Goal: Check status: Check status

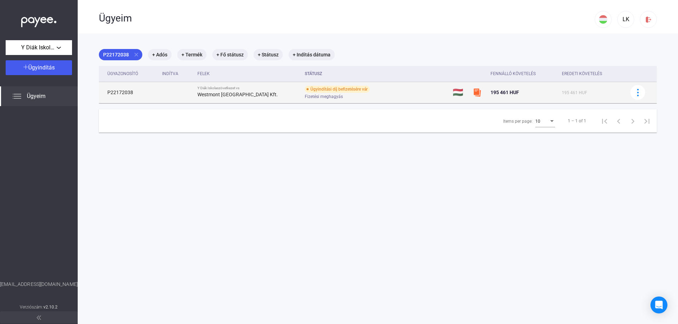
drag, startPoint x: 141, startPoint y: 93, endPoint x: 105, endPoint y: 92, distance: 36.0
click at [105, 92] on td "P22172038" at bounding box center [129, 92] width 60 height 21
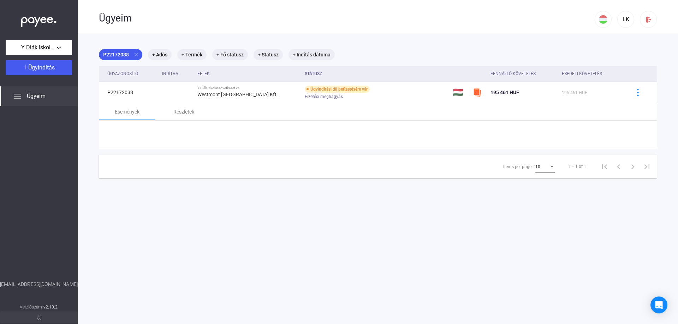
copy td "P22172038"
